Goal: Task Accomplishment & Management: Complete application form

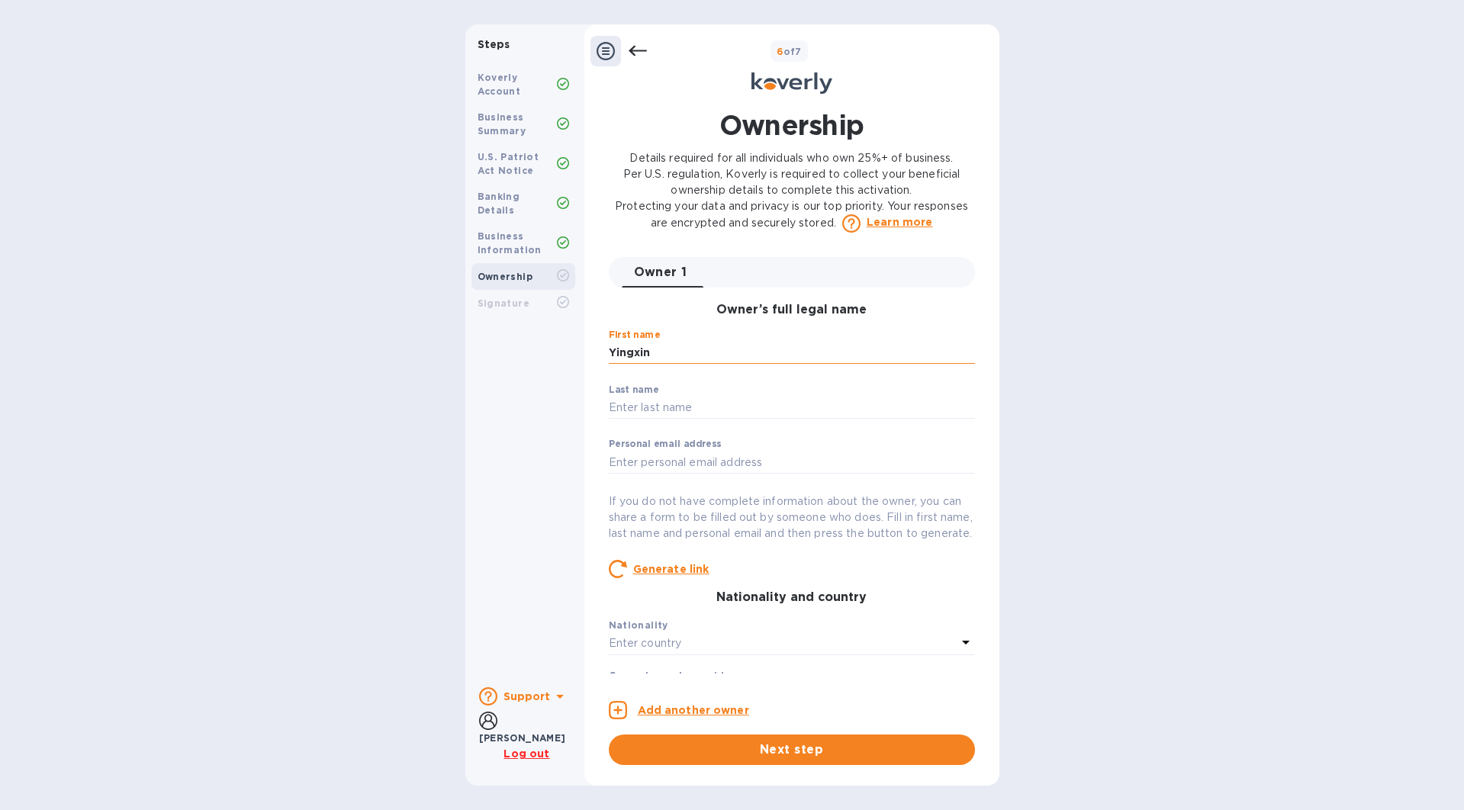
type input "Yingxin"
type input "[PERSON_NAME]"
type input "[EMAIL_ADDRESS][DOMAIN_NAME]"
click at [1064, 549] on div "Steps Koverly Account Business Summary U.S. Patriot Act Notice Banking Details …" at bounding box center [732, 405] width 1464 height 762
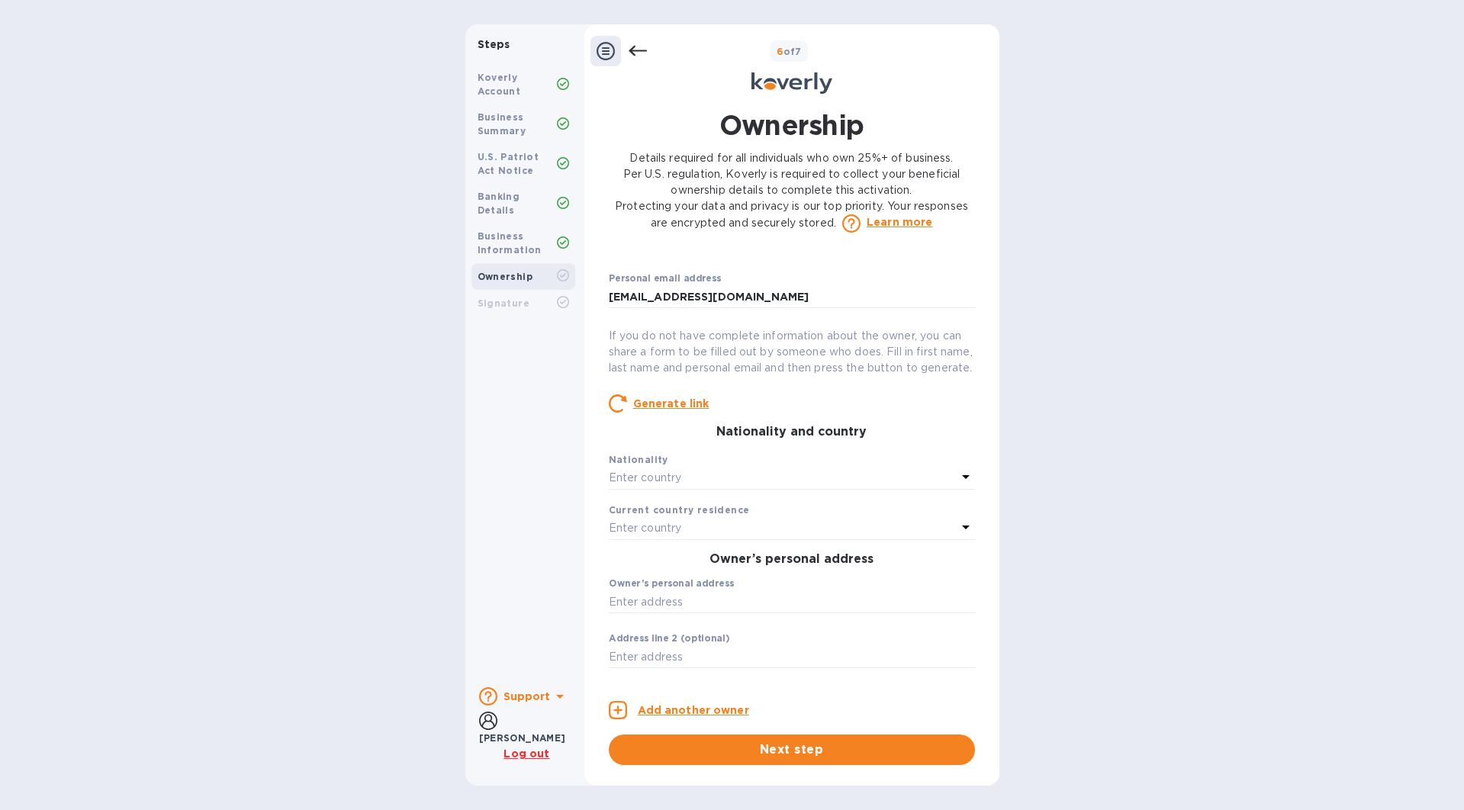
scroll to position [184, 0]
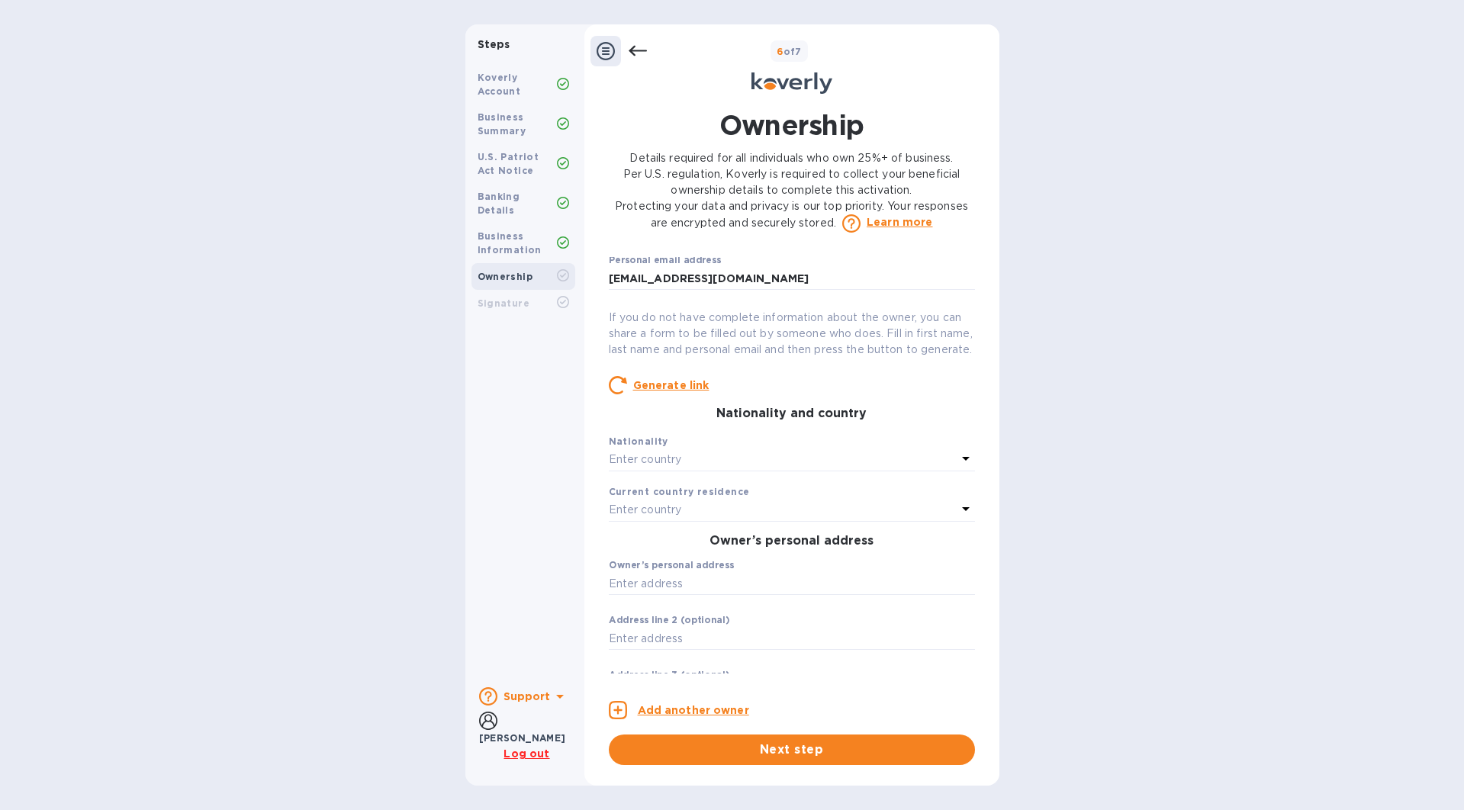
click at [785, 468] on div "Enter country" at bounding box center [783, 459] width 348 height 21
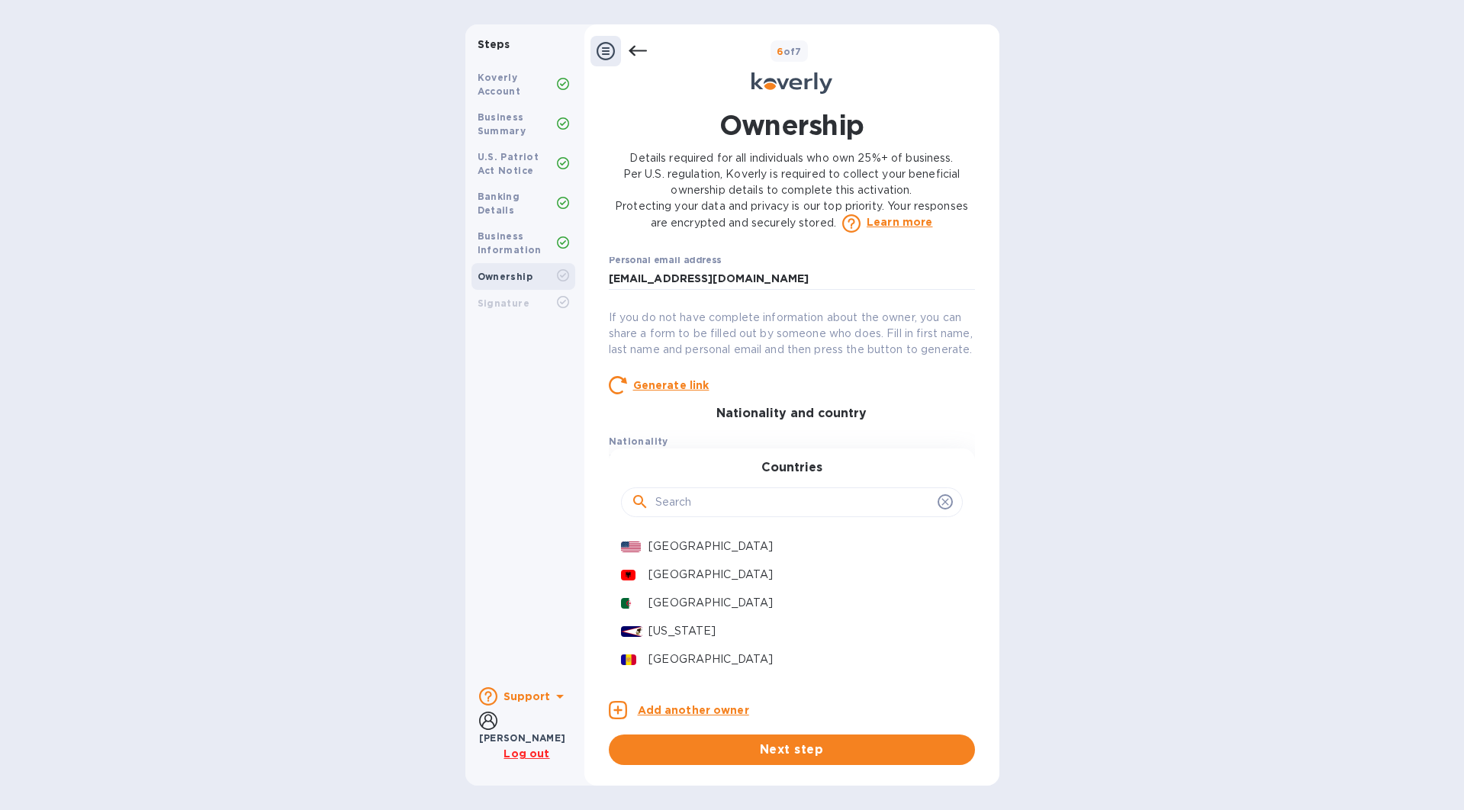
scroll to position [0, 0]
click at [701, 514] on input "text" at bounding box center [793, 502] width 276 height 23
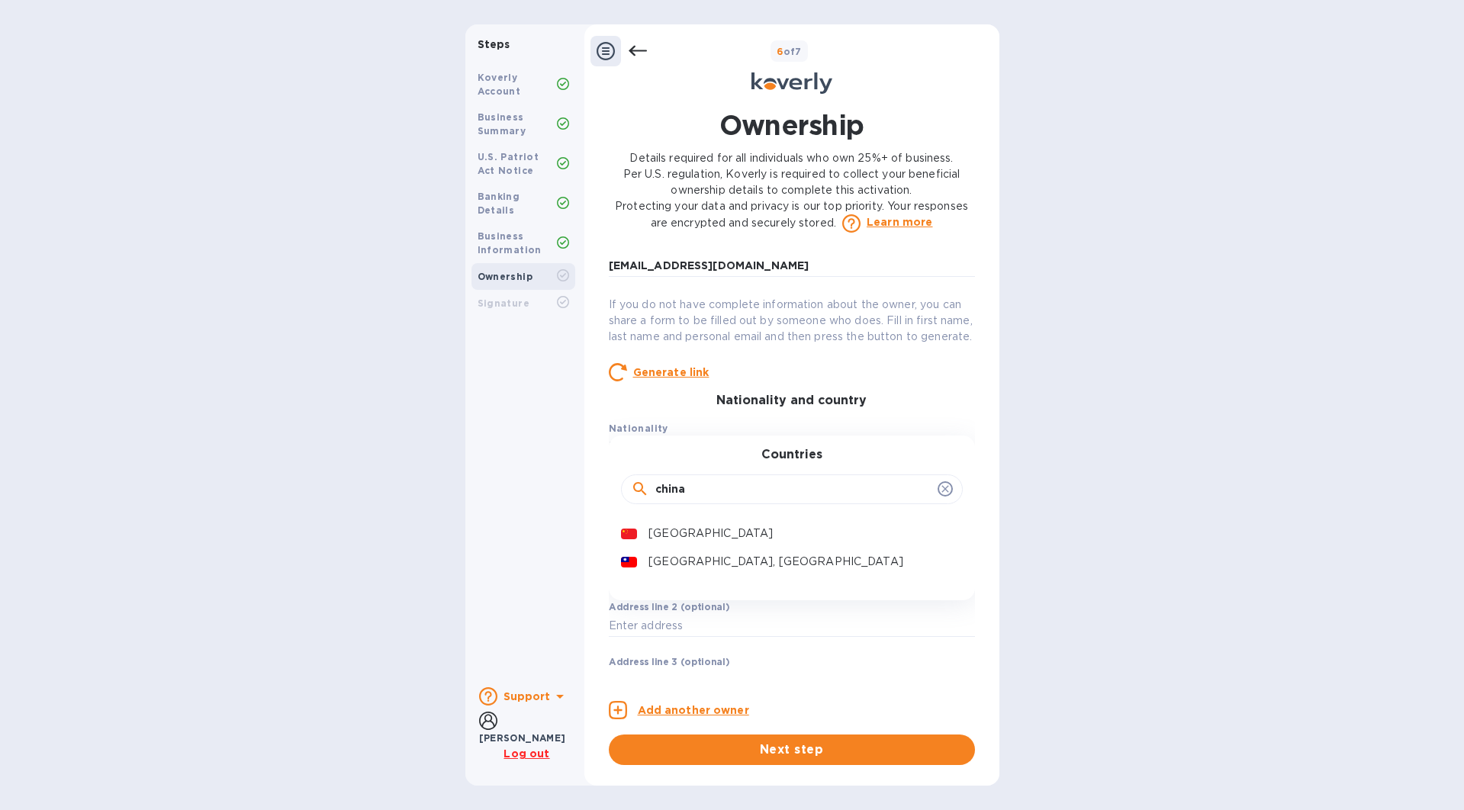
scroll to position [198, 0]
type input "china"
click at [708, 539] on p "[GEOGRAPHIC_DATA]" at bounding box center [799, 533] width 301 height 16
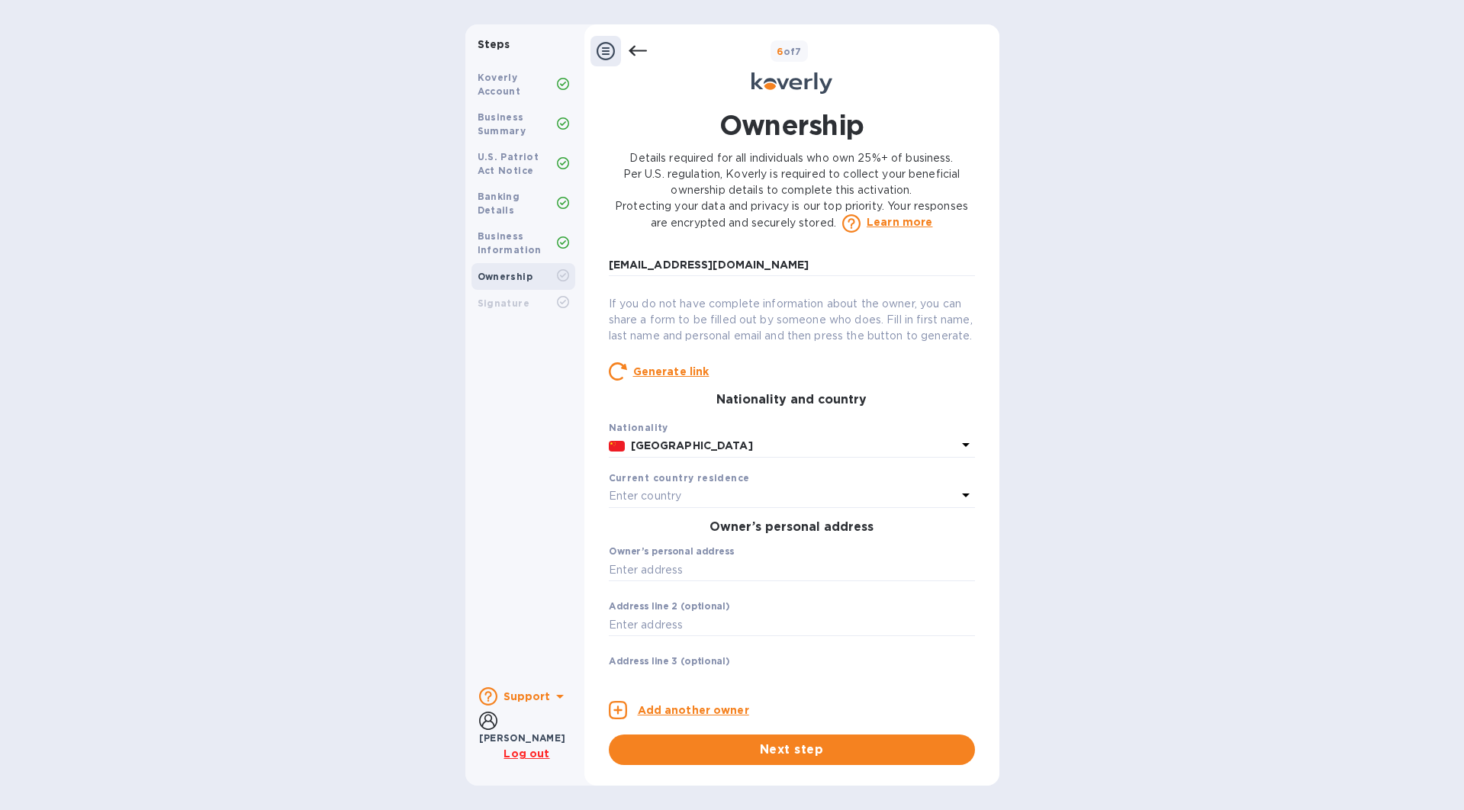
click at [661, 504] on p "Enter country" at bounding box center [645, 496] width 73 height 16
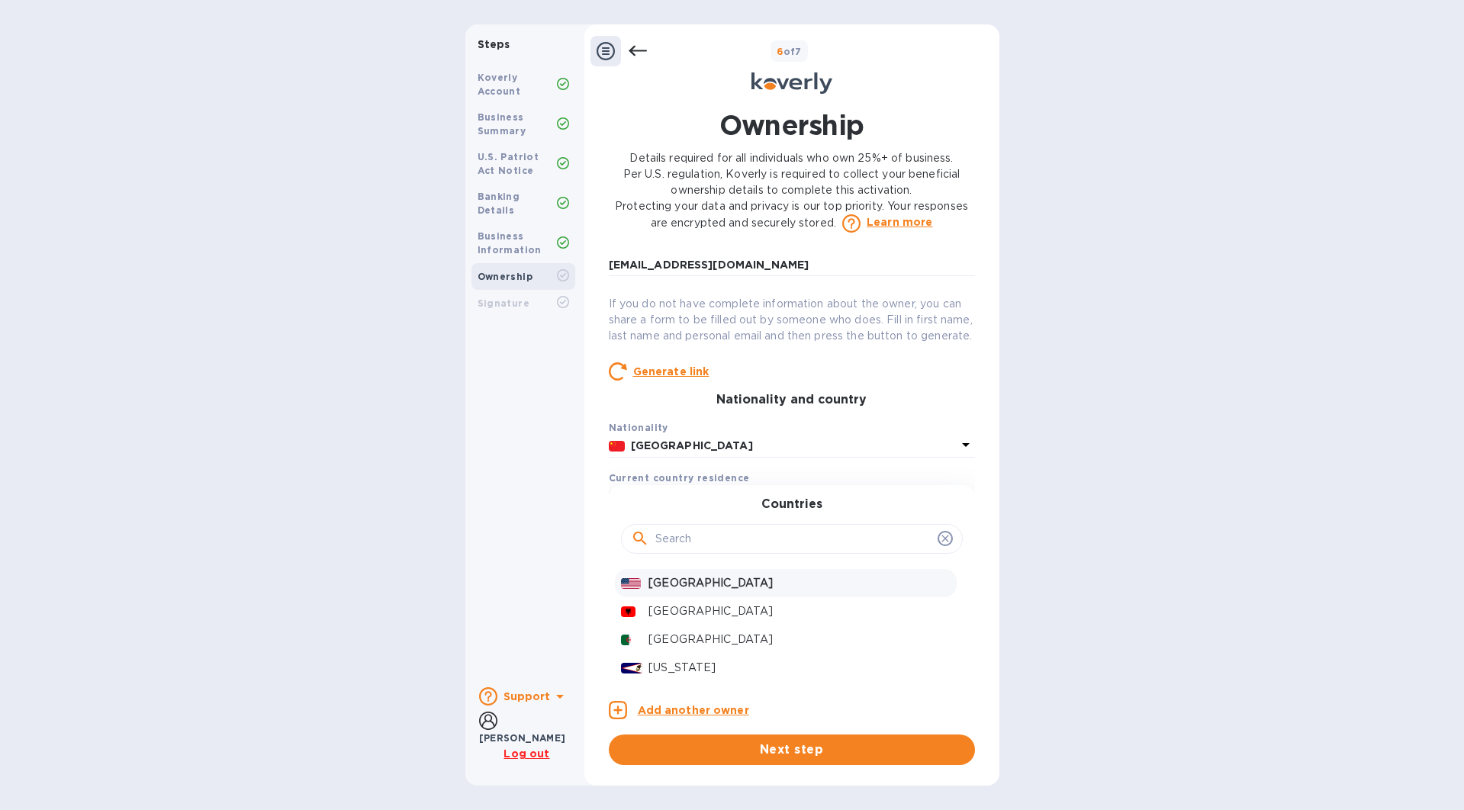
click at [677, 590] on p "[GEOGRAPHIC_DATA]" at bounding box center [799, 583] width 301 height 16
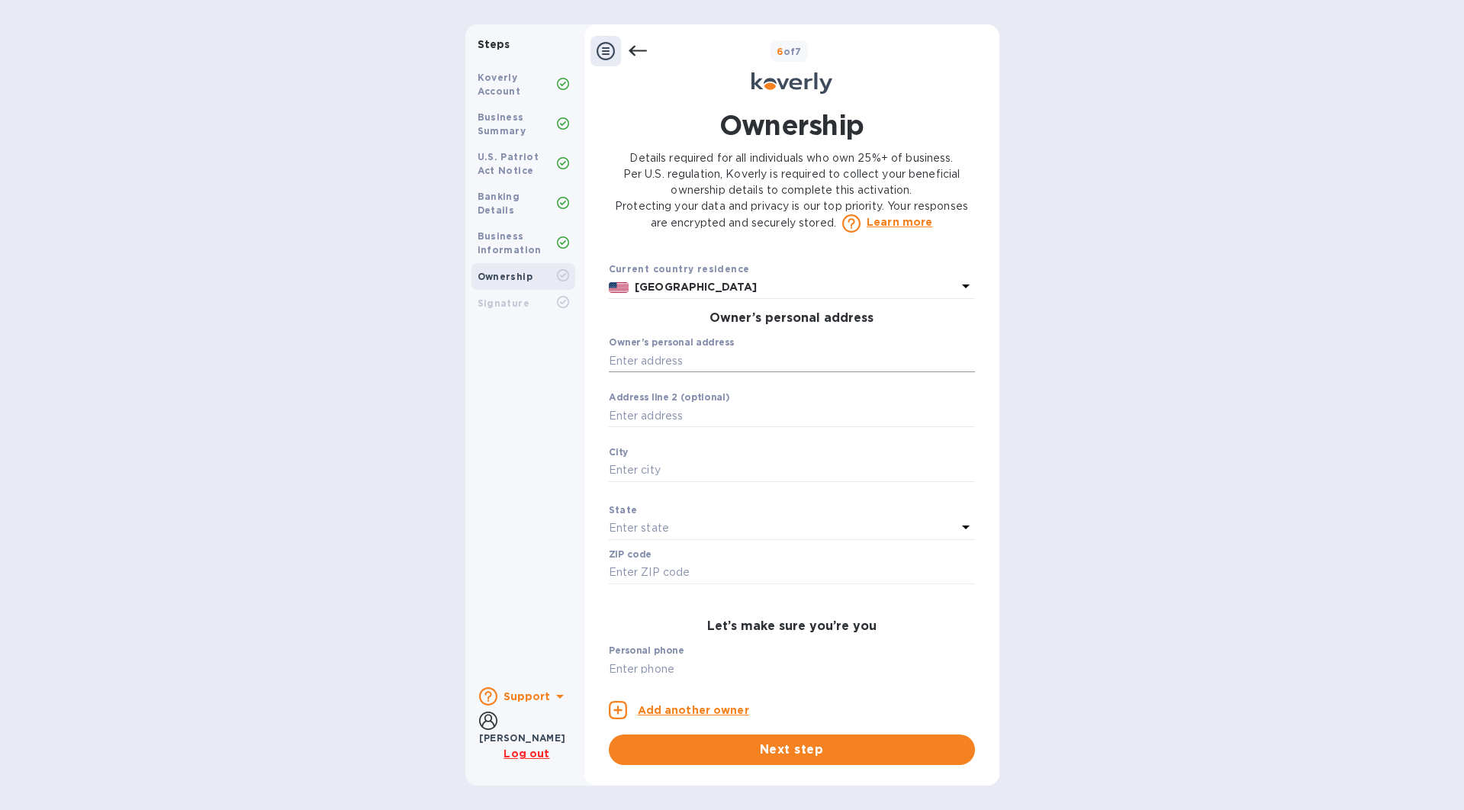
scroll to position [407, 0]
type input "[STREET_ADDRESS]"
type input "[GEOGRAPHIC_DATA]"
type input "91709"
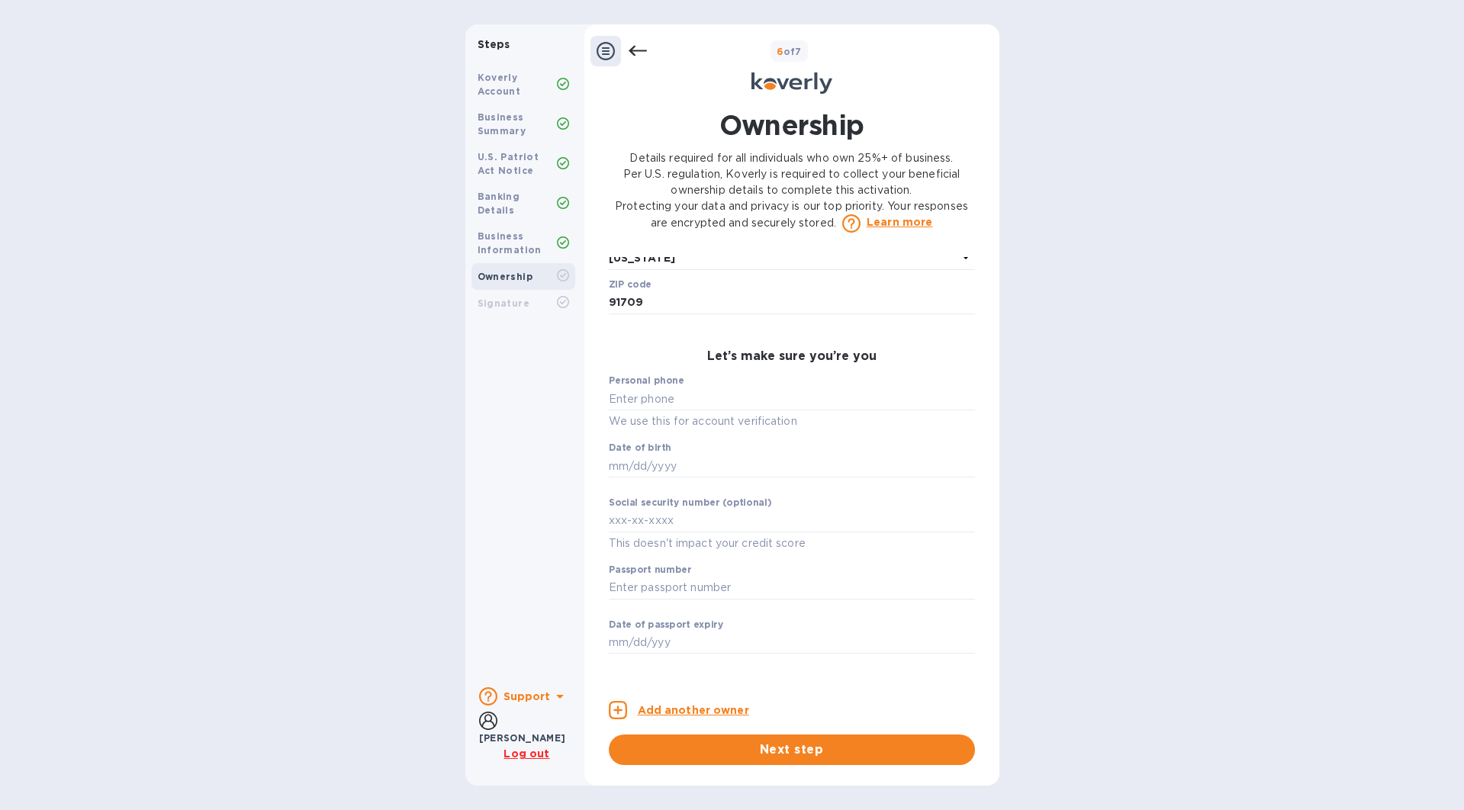
scroll to position [678, 0]
type input "***16"
type input "***80"
click at [763, 597] on input "text" at bounding box center [792, 587] width 366 height 23
type input "***13"
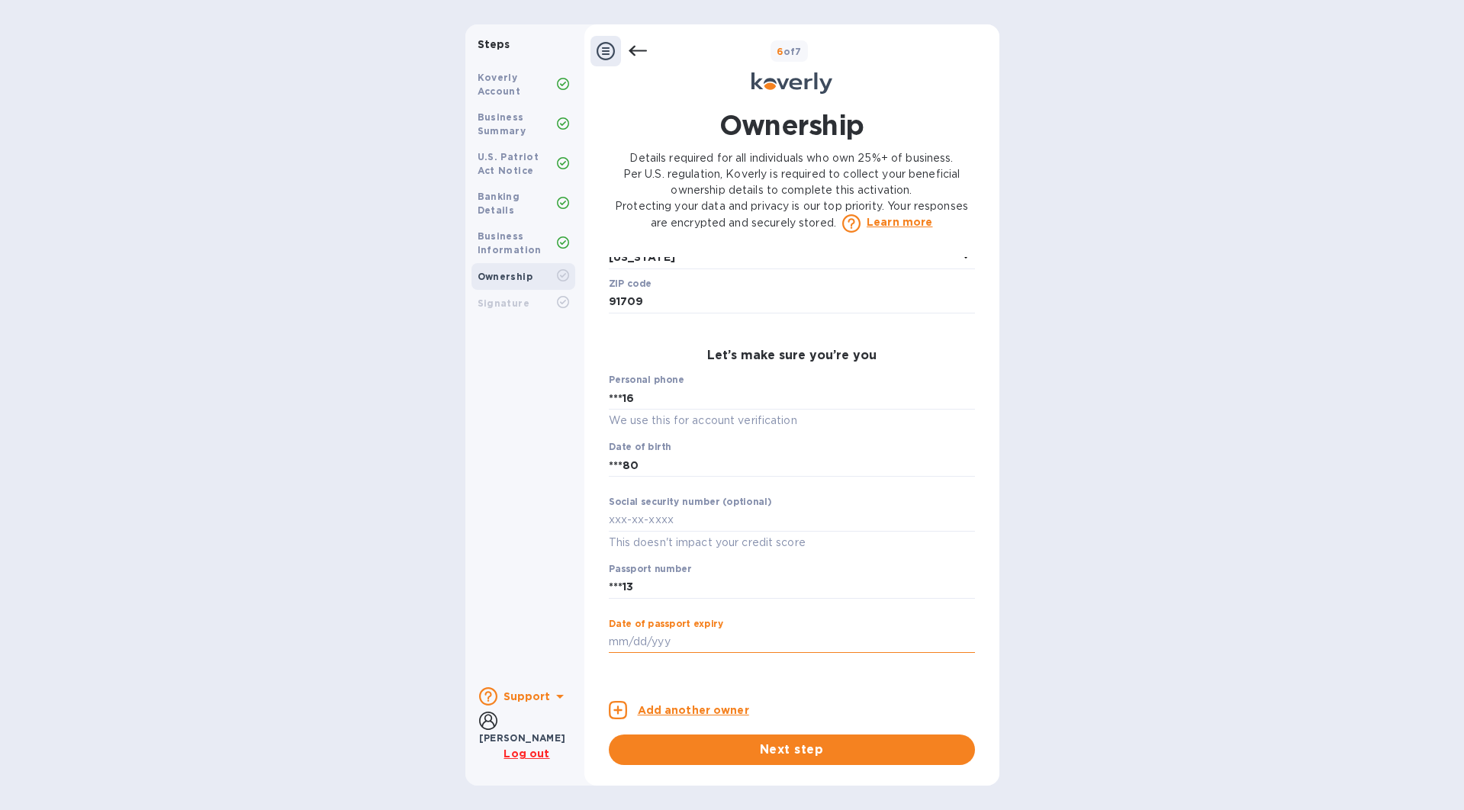
click at [768, 654] on input "text" at bounding box center [792, 642] width 366 height 23
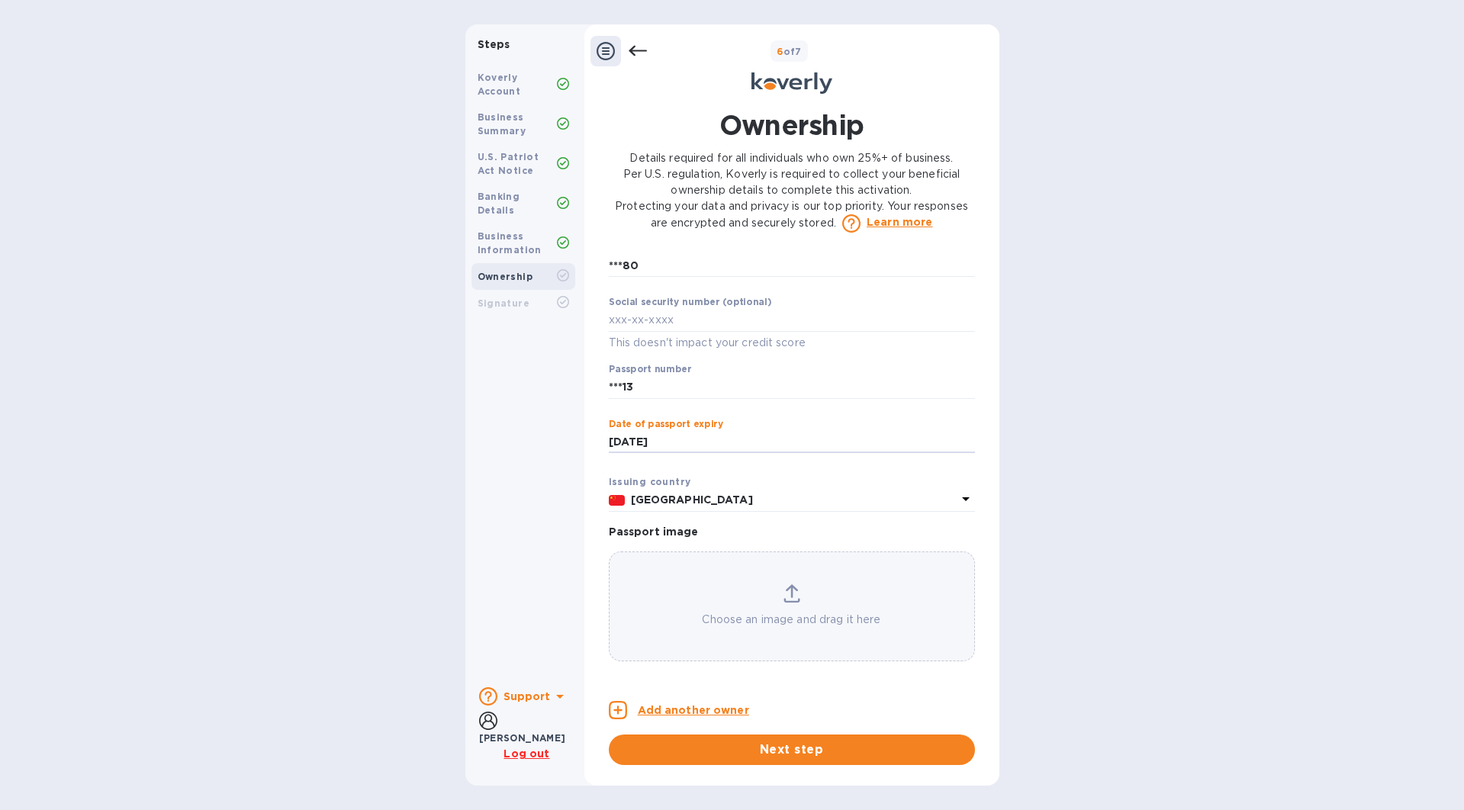
scroll to position [887, 0]
type input "***35"
click at [771, 609] on div "Choose an image and drag it here" at bounding box center [792, 605] width 365 height 43
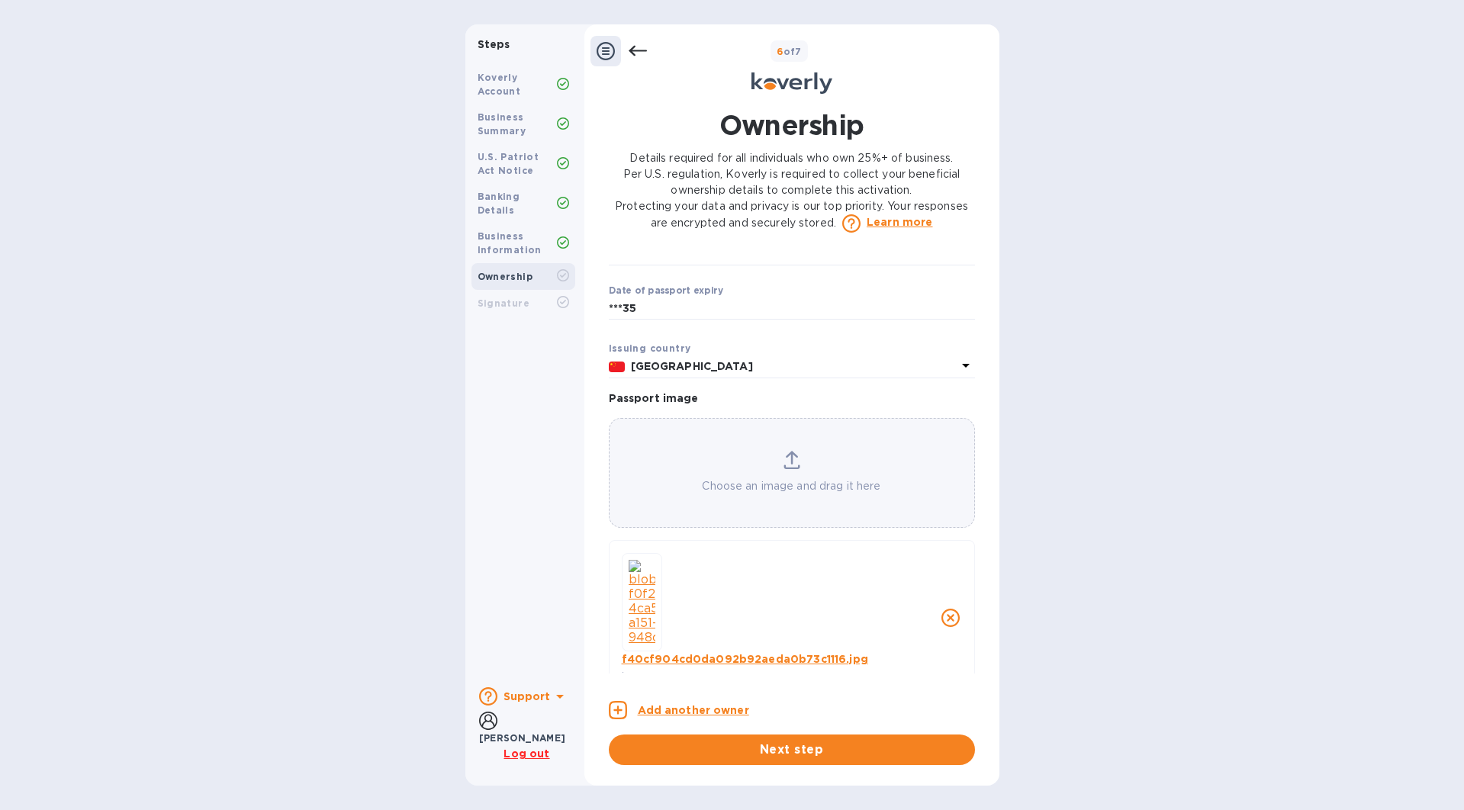
scroll to position [0, 0]
click at [832, 750] on span "Next step" at bounding box center [792, 750] width 342 height 18
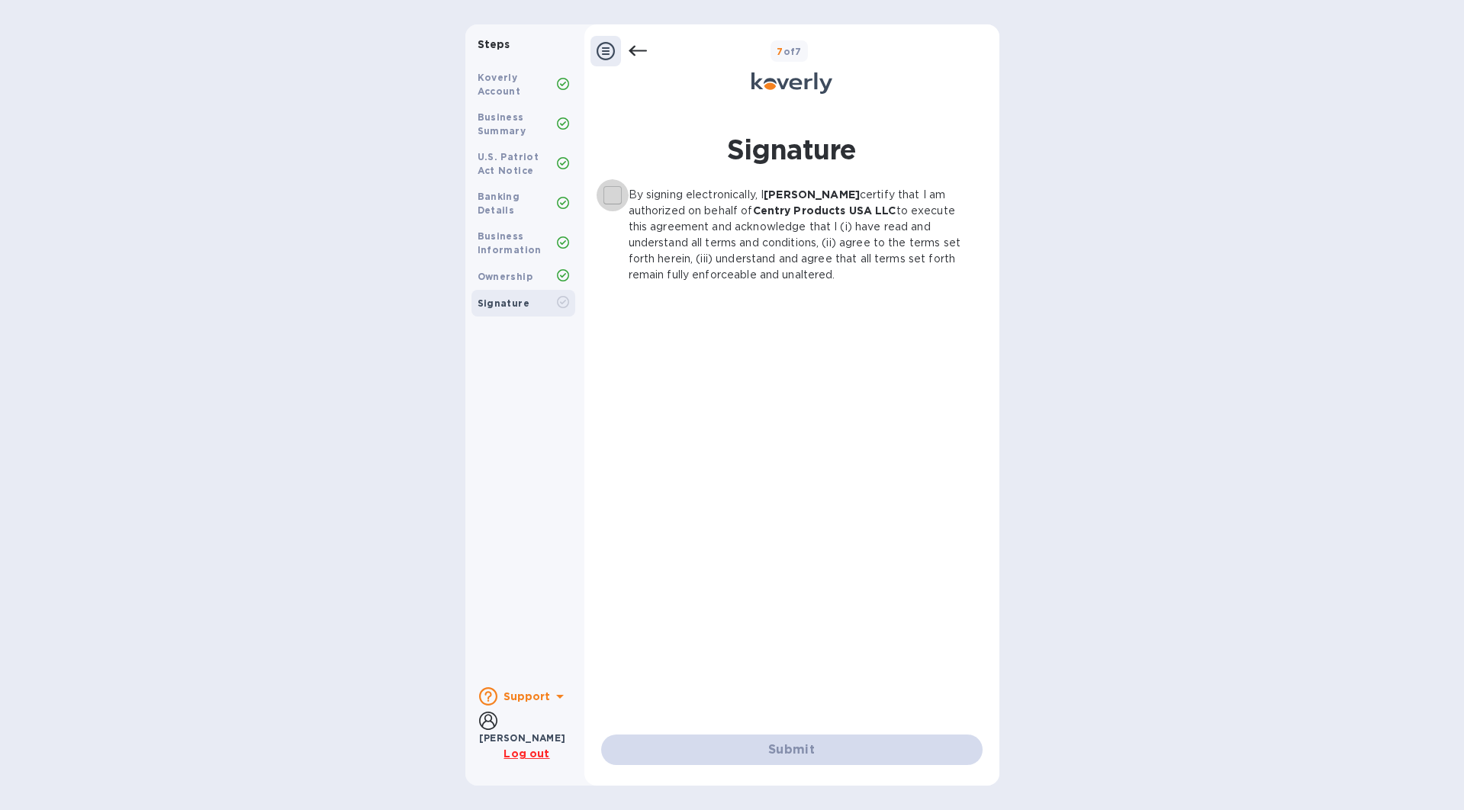
click at [616, 197] on input "By signing electronically, I [PERSON_NAME] certify that I am authorized on beha…" at bounding box center [613, 195] width 32 height 32
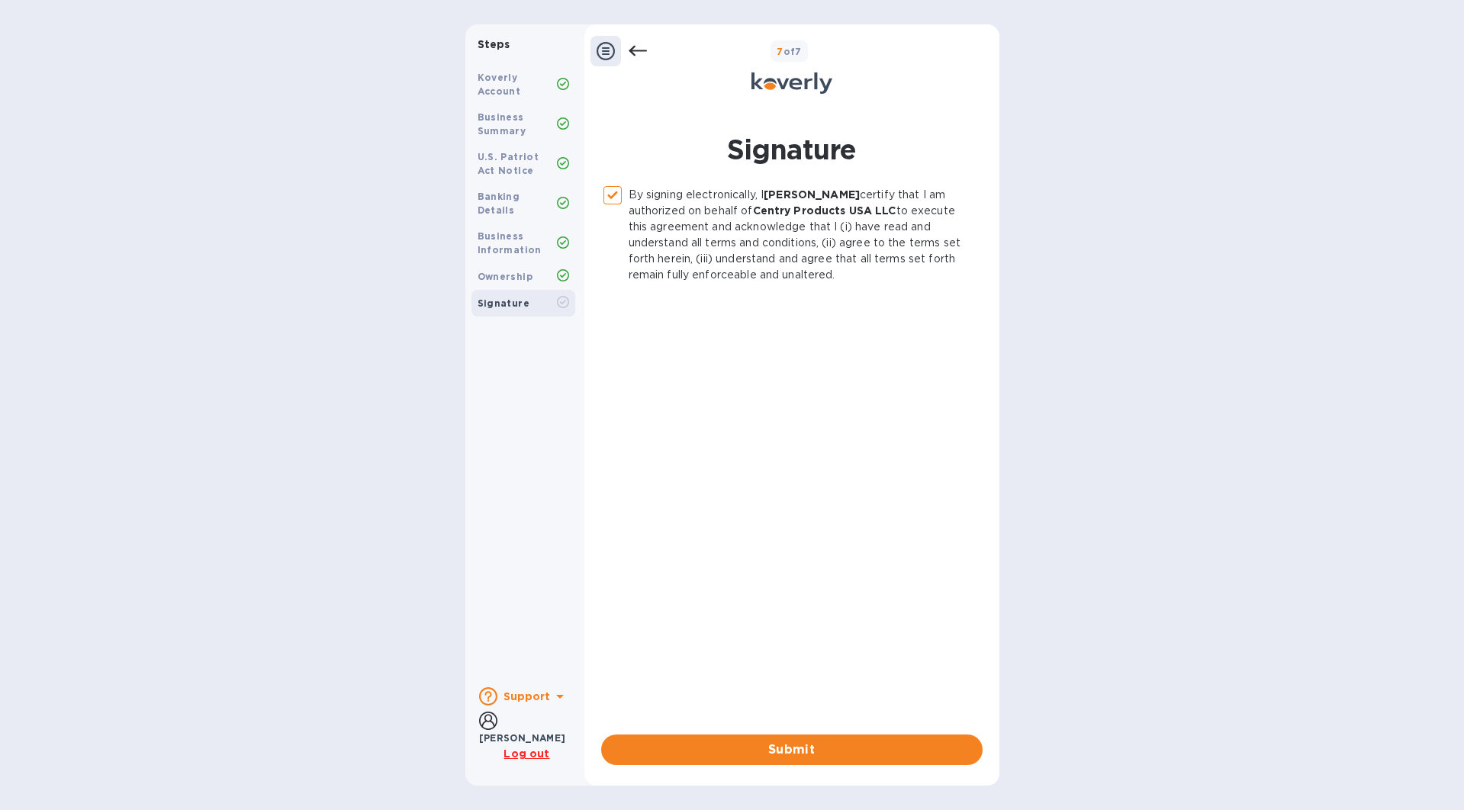
click at [809, 744] on span "Submit" at bounding box center [791, 750] width 357 height 18
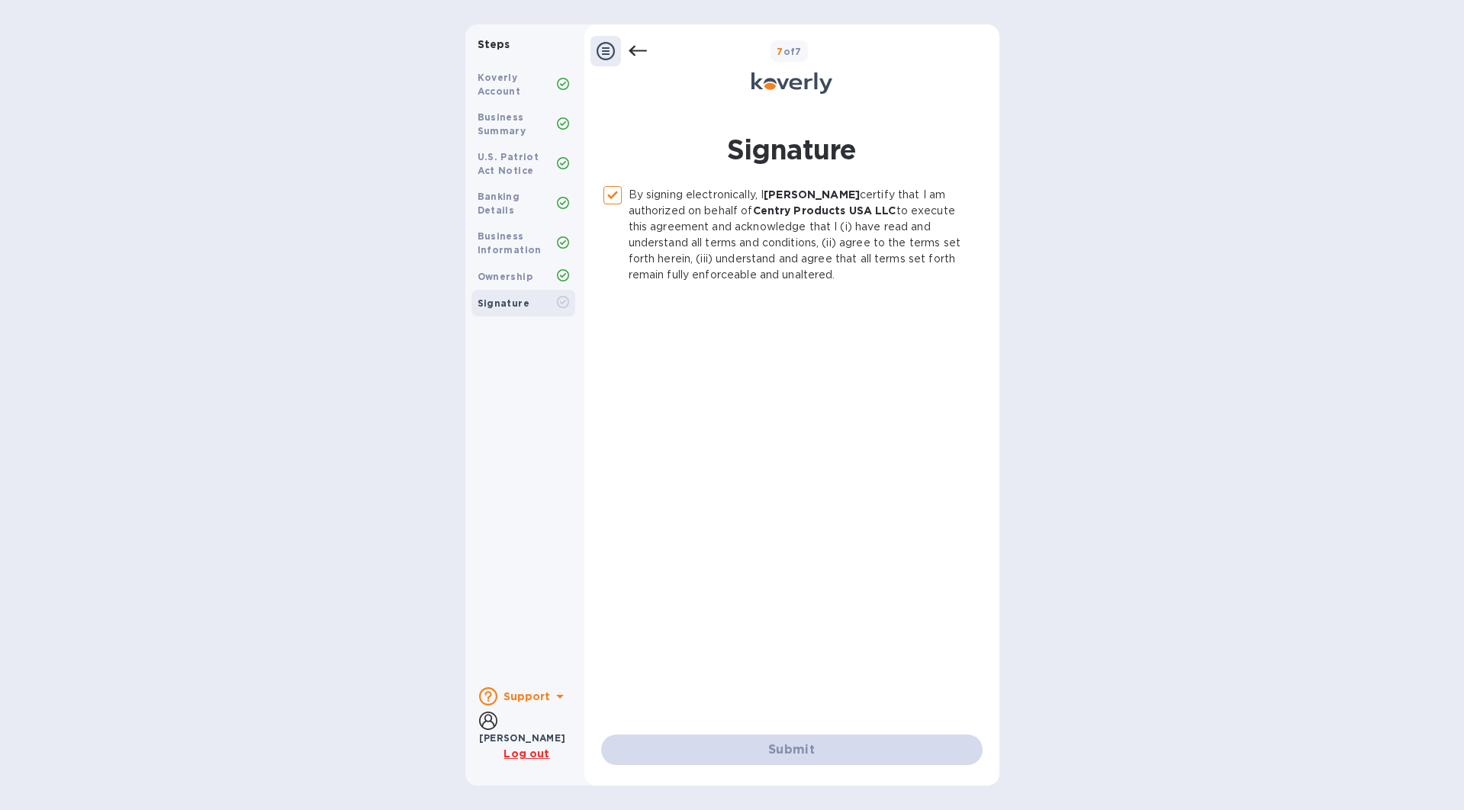
checkbox input "false"
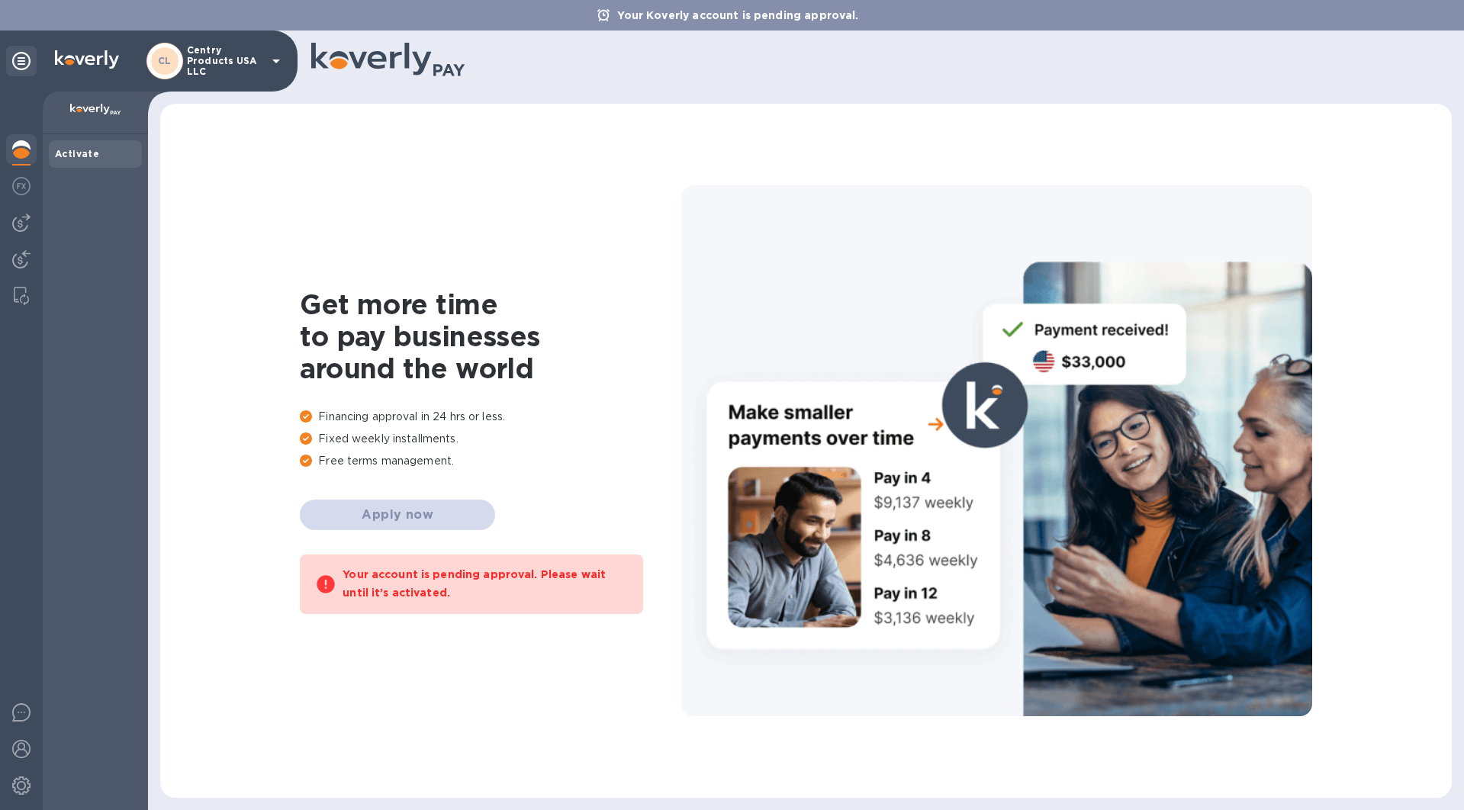
click at [533, 584] on div "Your account is pending approval. Please wait until it’s activated." at bounding box center [485, 583] width 285 height 37
